Goal: Task Accomplishment & Management: Complete application form

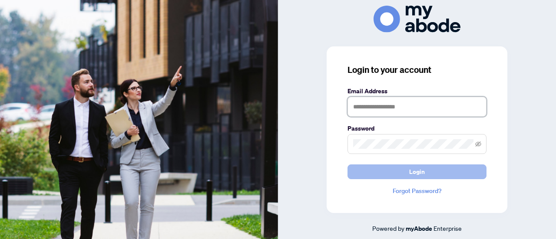
type input "**********"
click at [419, 171] on span "Login" at bounding box center [417, 172] width 16 height 14
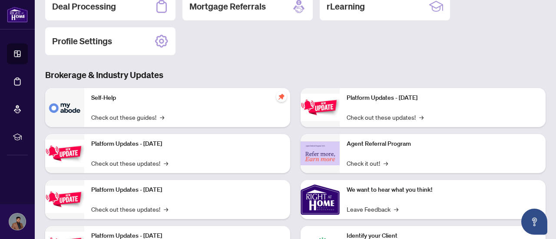
scroll to position [110, 0]
click at [110, 11] on h2 "Deal Processing" at bounding box center [84, 6] width 64 height 12
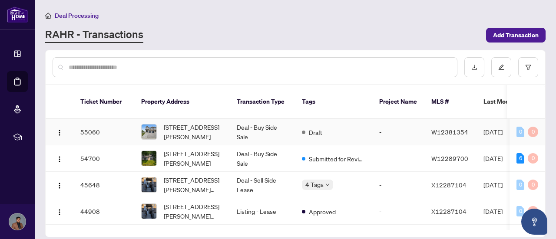
click at [297, 119] on td "Draft" at bounding box center [333, 132] width 77 height 26
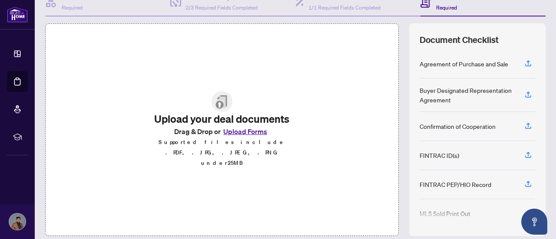
scroll to position [97, 0]
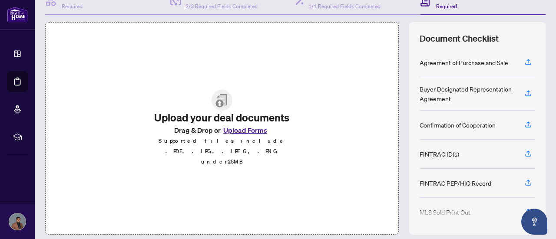
click at [247, 136] on button "Upload Forms" at bounding box center [245, 130] width 49 height 11
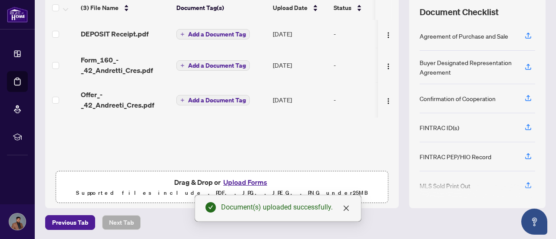
scroll to position [123, 0]
click at [246, 182] on button "Upload Forms" at bounding box center [245, 182] width 49 height 11
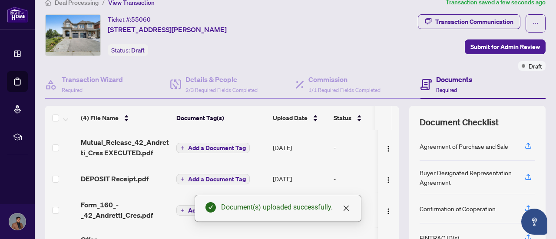
scroll to position [12, 0]
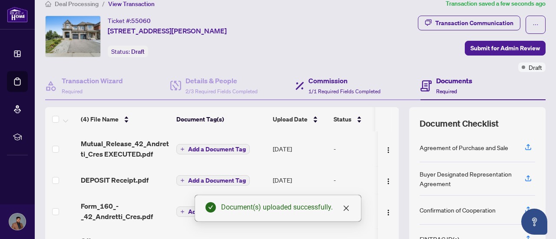
click at [328, 95] on div "Commission 1/1 Required Fields Completed" at bounding box center [357, 86] width 125 height 28
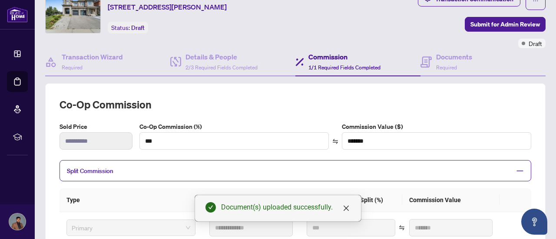
scroll to position [36, 0]
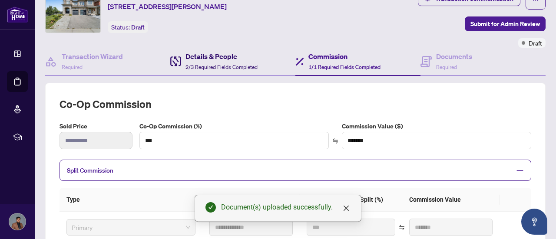
click at [232, 66] on span "2/3 Required Fields Completed" at bounding box center [221, 67] width 72 height 7
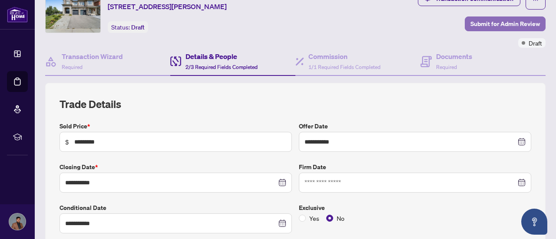
click at [491, 25] on span "Submit for Admin Review" at bounding box center [504, 24] width 69 height 14
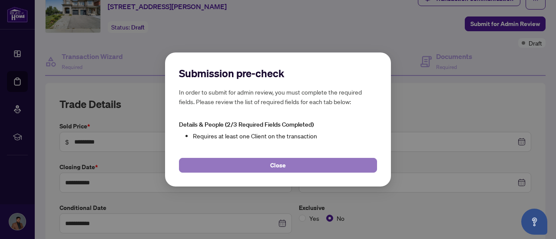
click at [307, 161] on button "Close" at bounding box center [278, 165] width 198 height 15
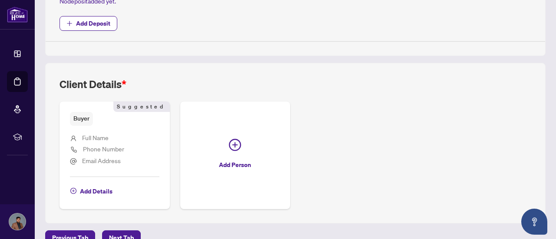
scroll to position [353, 0]
click at [102, 191] on span "Add Details" at bounding box center [96, 191] width 33 height 14
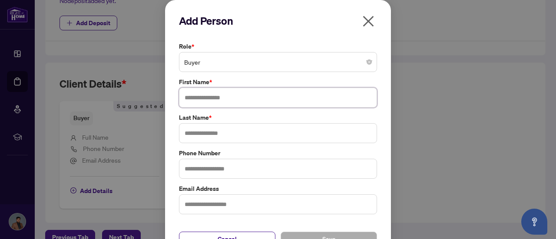
click at [267, 97] on input "text" at bounding box center [278, 98] width 198 height 20
type input "**********"
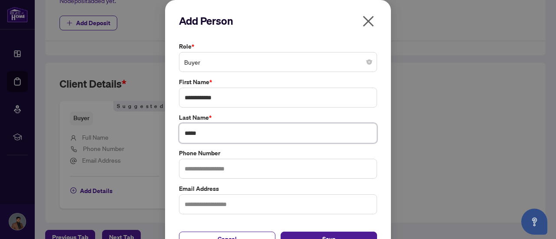
type input "*****"
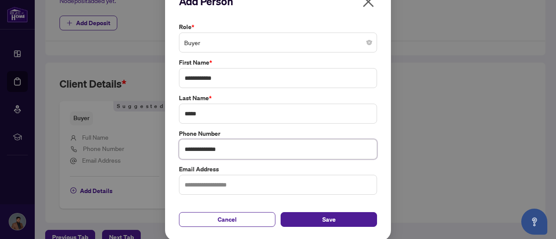
type input "**********"
click at [226, 182] on input "text" at bounding box center [278, 185] width 198 height 20
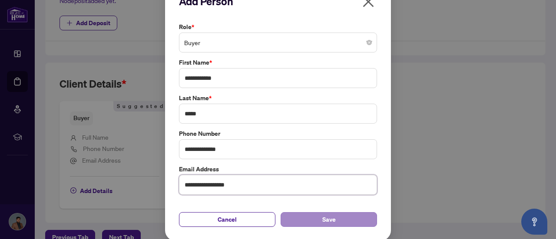
type input "**********"
click at [309, 216] on button "Save" at bounding box center [329, 219] width 96 height 15
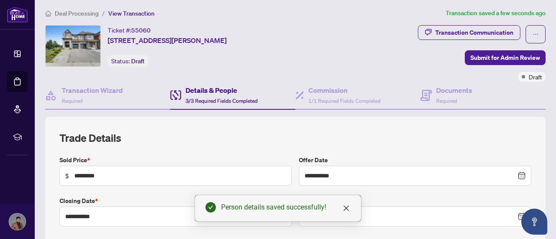
scroll to position [0, 0]
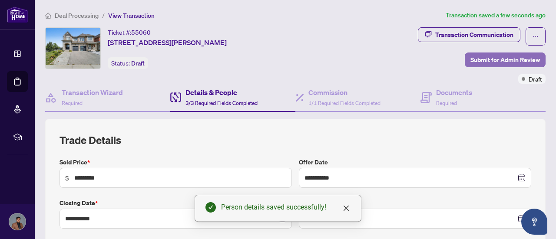
click at [492, 61] on span "Submit for Admin Review" at bounding box center [504, 60] width 69 height 14
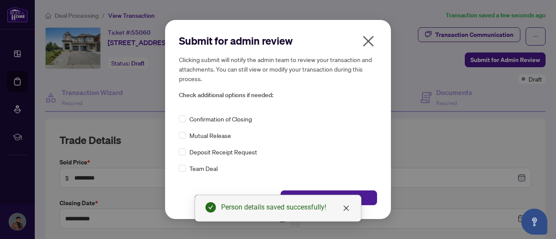
click at [202, 137] on span "Mutual Release" at bounding box center [210, 136] width 42 height 10
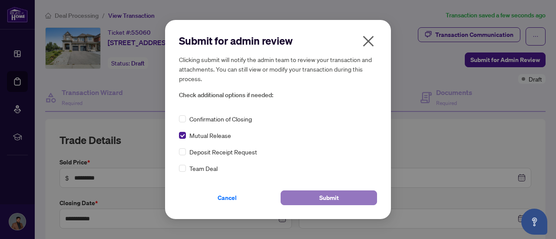
click at [332, 201] on span "Submit" at bounding box center [329, 198] width 20 height 14
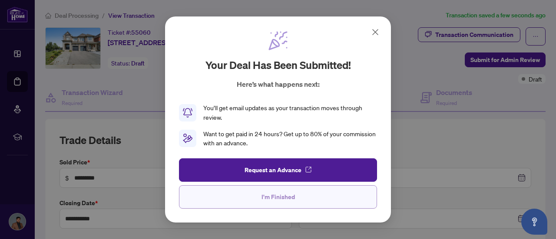
click at [300, 198] on button "I'm Finished" at bounding box center [278, 196] width 198 height 23
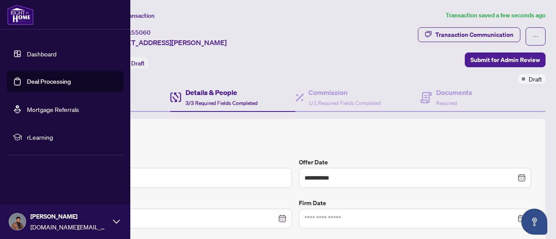
click at [32, 55] on link "Dashboard" at bounding box center [42, 54] width 30 height 8
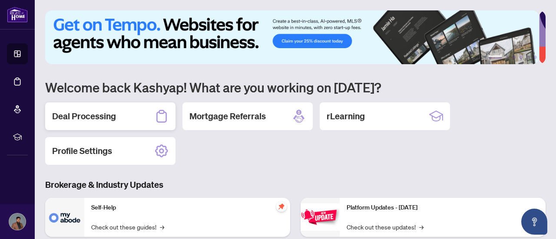
click at [124, 122] on div "Deal Processing" at bounding box center [110, 116] width 130 height 28
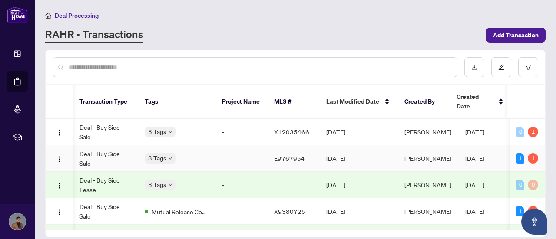
scroll to position [101, 144]
